Goal: Find specific page/section: Find specific page/section

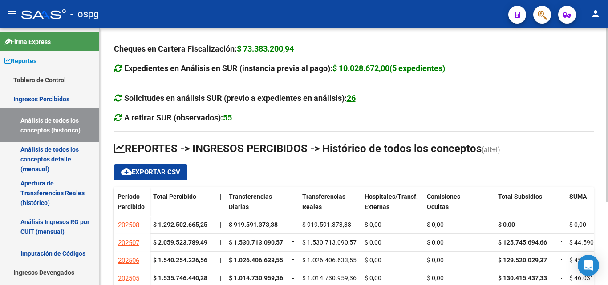
click at [393, 114] on h3 "A retirar SUR (observados): 55" at bounding box center [353, 118] width 479 height 12
click at [606, 274] on div at bounding box center [606, 156] width 2 height 257
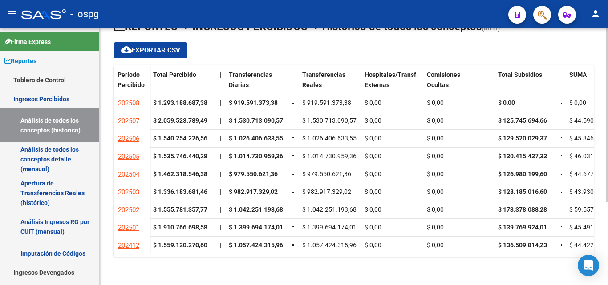
click at [556, 255] on ngx-datatable "Período Percibido Total Percibido | Transferencias Diarias Transferencias Reale…" at bounding box center [353, 160] width 479 height 191
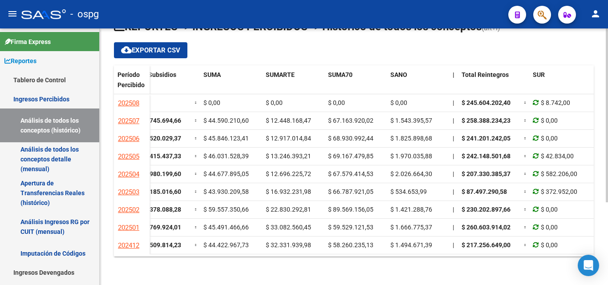
scroll to position [0, 0]
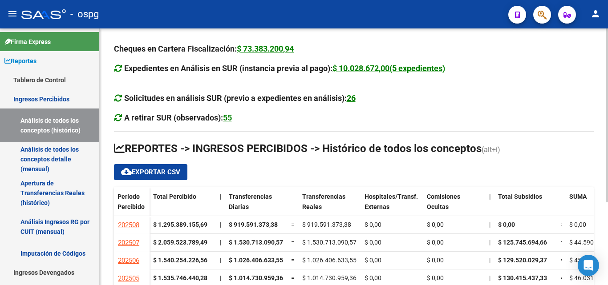
click at [607, 260] on div at bounding box center [606, 156] width 2 height 257
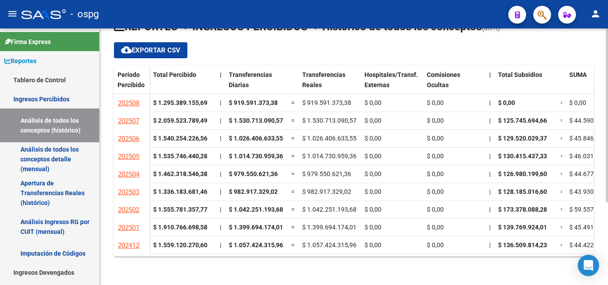
click at [556, 255] on ngx-datatable "Período Percibido Total Percibido | Transferencias Diarias Transferencias Reale…" at bounding box center [353, 160] width 479 height 191
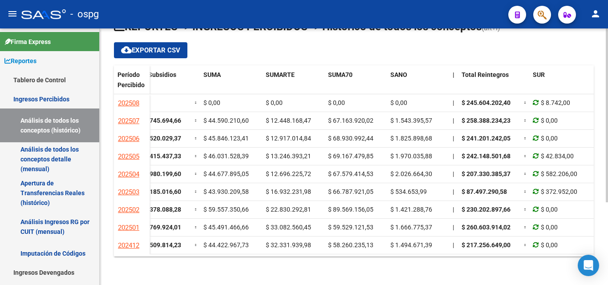
scroll to position [0, 0]
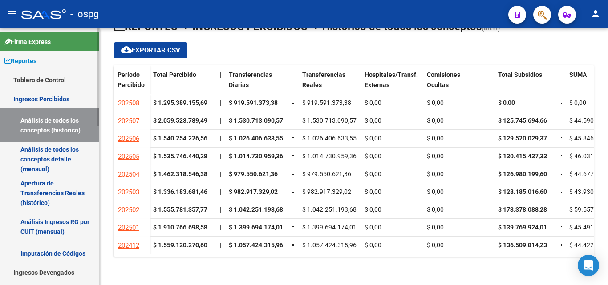
click at [51, 162] on link "Análisis de todos los conceptos detalle (mensual)" at bounding box center [49, 159] width 99 height 34
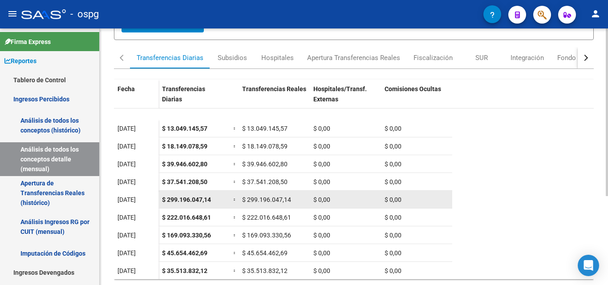
scroll to position [133, 0]
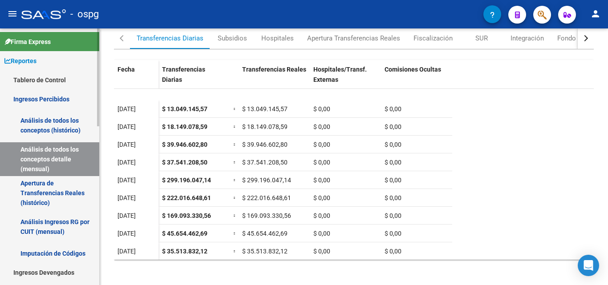
click at [49, 189] on link "Apertura de Transferencias Reales (histórico)" at bounding box center [49, 193] width 99 height 34
